Goal: Transaction & Acquisition: Purchase product/service

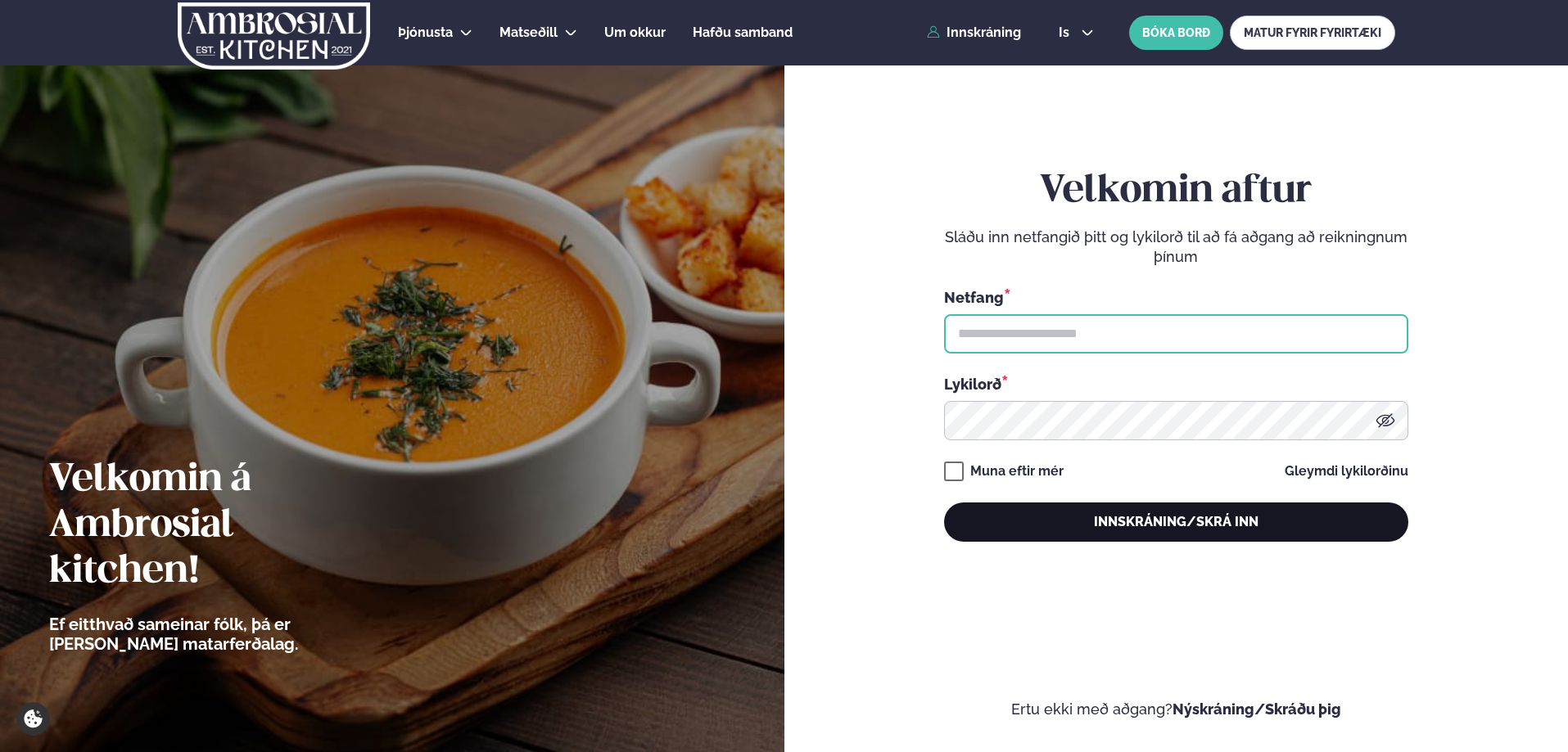
type input "**********"
click at [1155, 540] on button "Innskráning/Skrá inn" at bounding box center [1175, 522] width 464 height 39
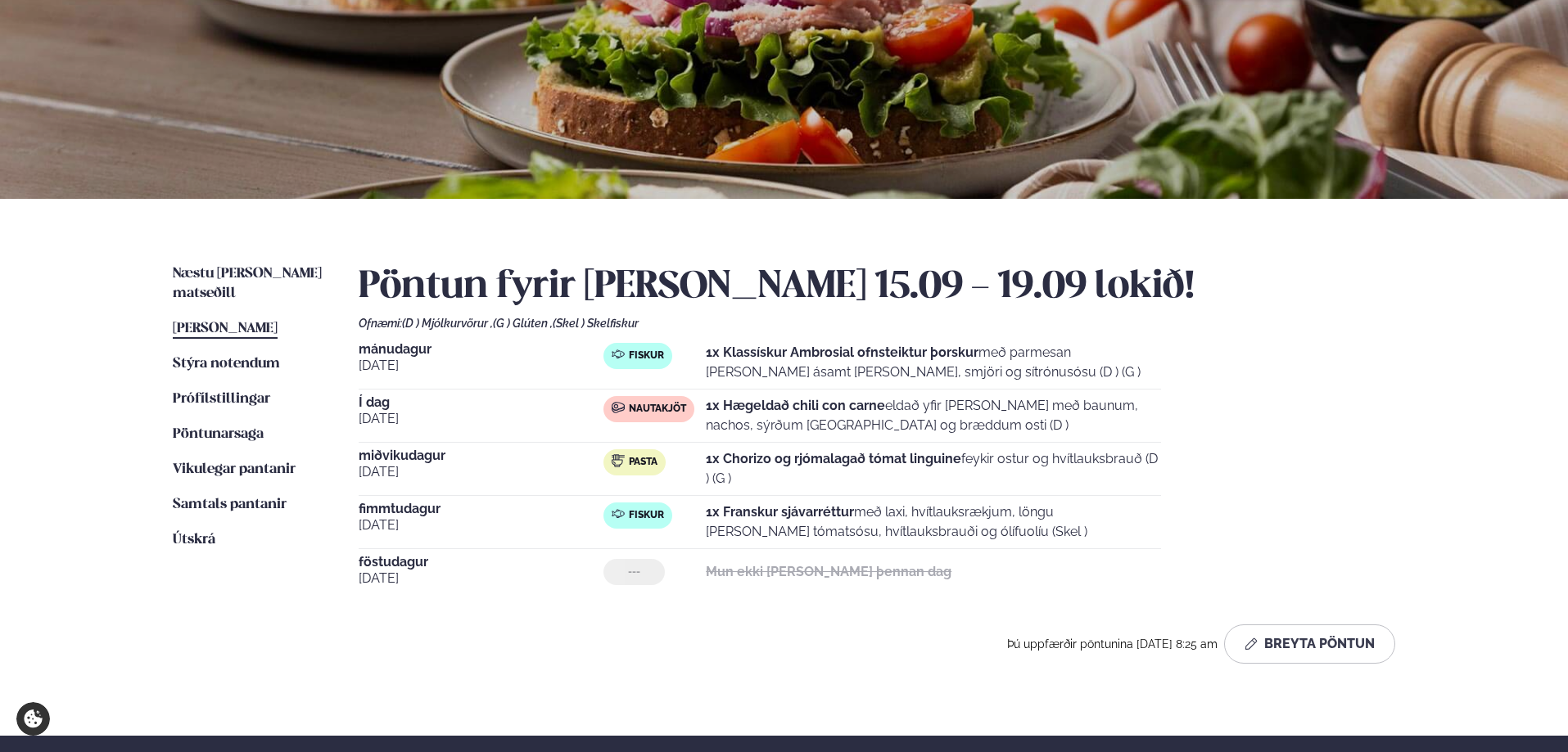
scroll to position [164, 0]
click at [214, 265] on link "Næstu [PERSON_NAME] matseðill Næsta vika" at bounding box center [249, 283] width 153 height 39
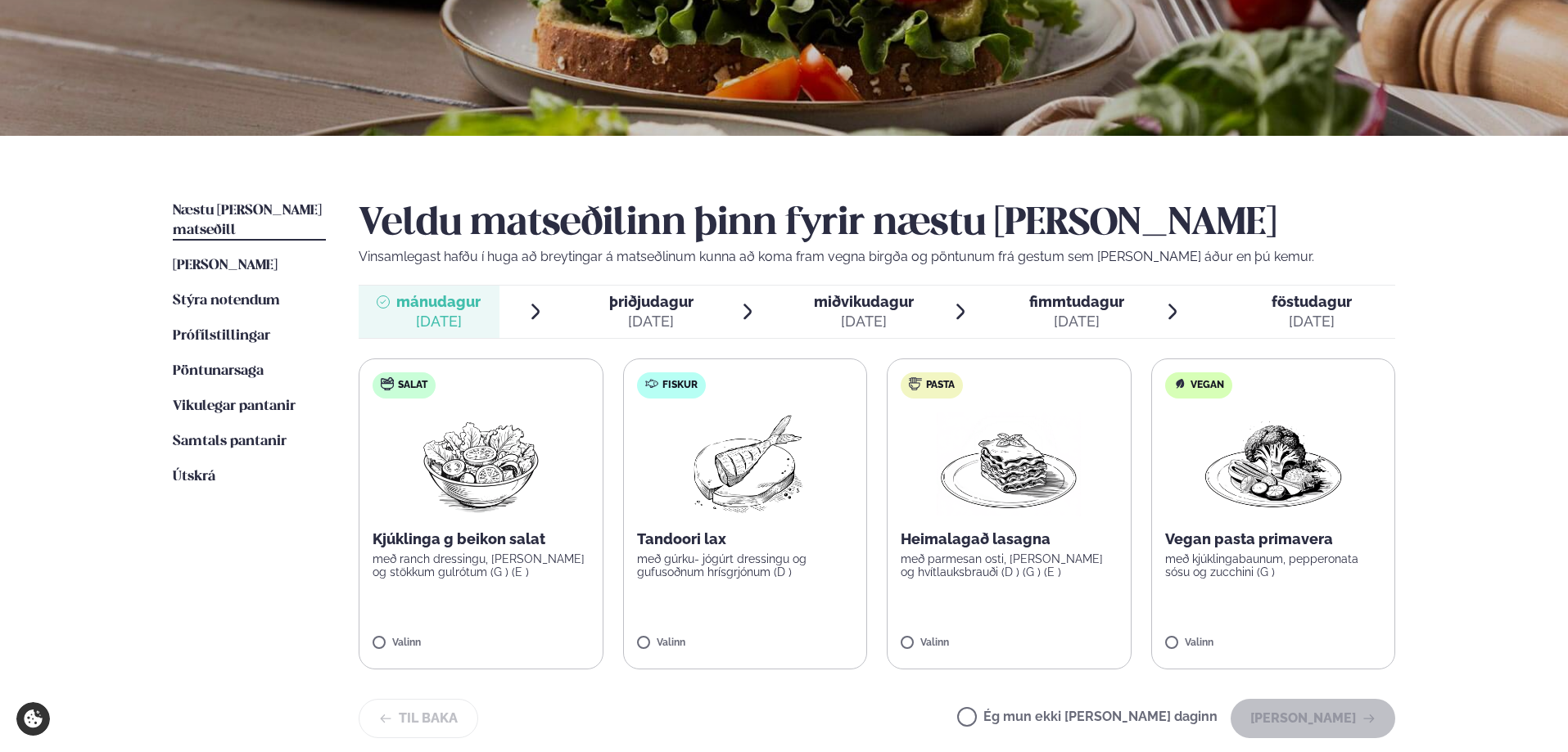
scroll to position [328, 0]
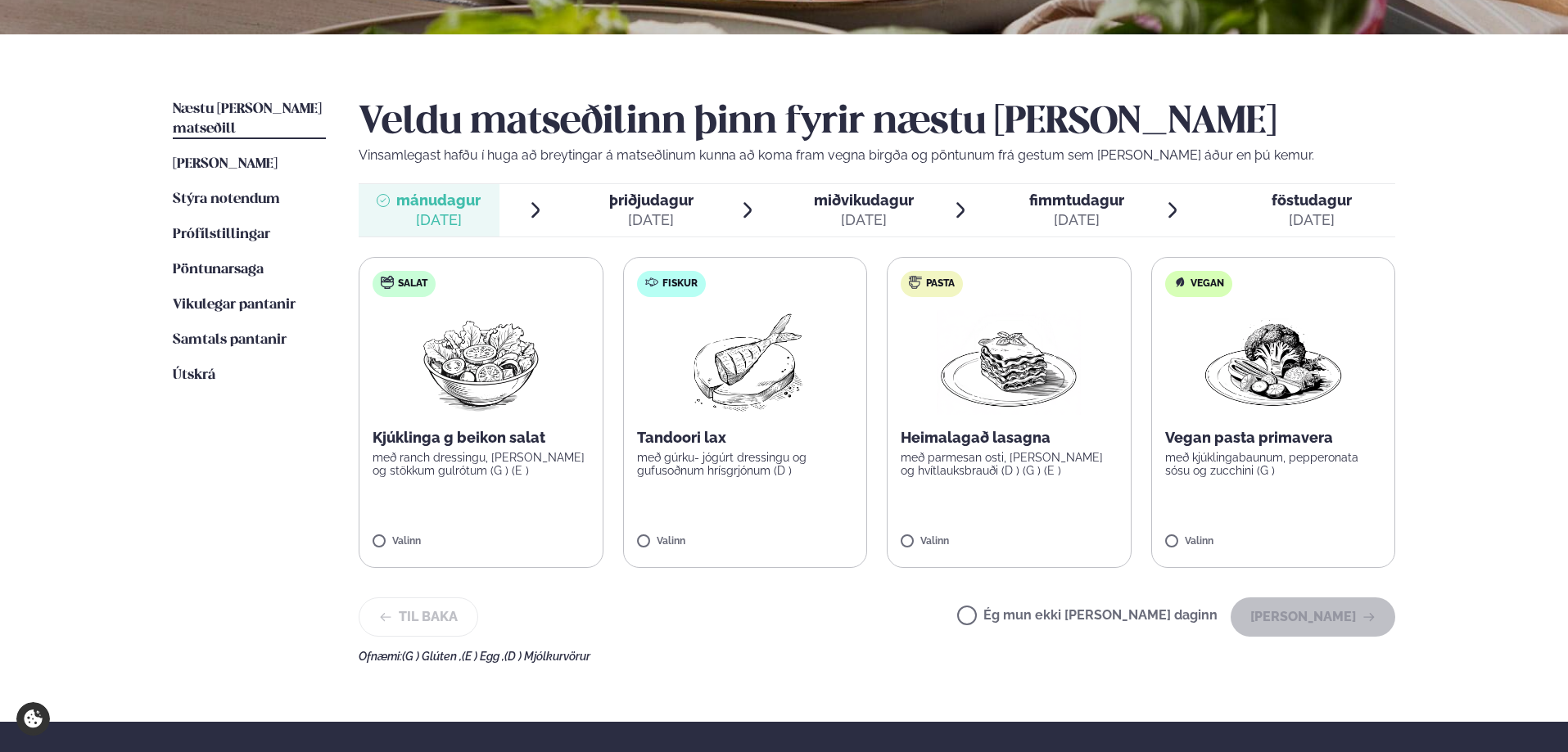
click at [1300, 208] on span "föstudagur" at bounding box center [1312, 200] width 81 height 18
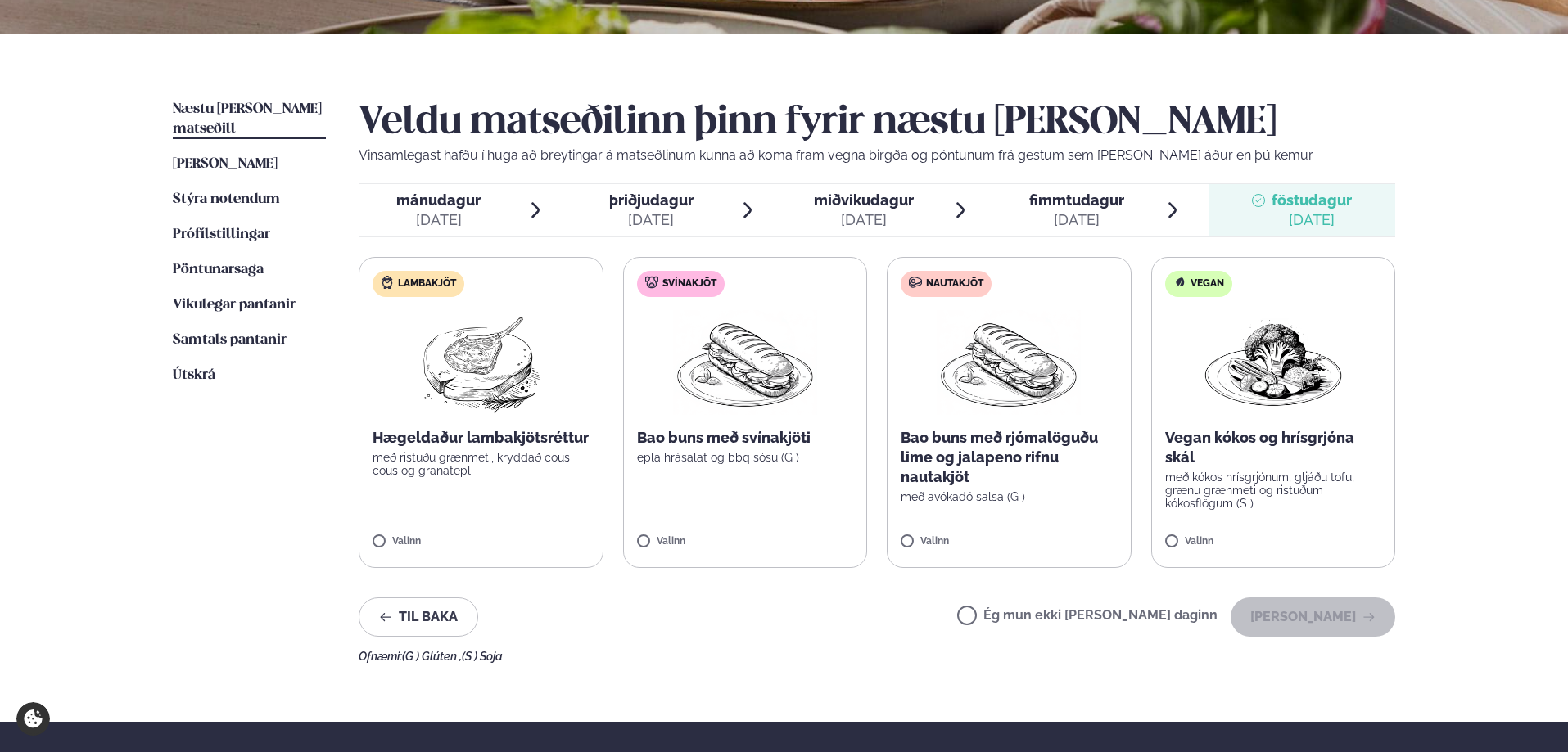
click at [766, 381] on img at bounding box center [744, 362] width 144 height 105
click at [1287, 626] on button "[PERSON_NAME]" at bounding box center [1313, 618] width 165 height 39
